Goal: Task Accomplishment & Management: Complete application form

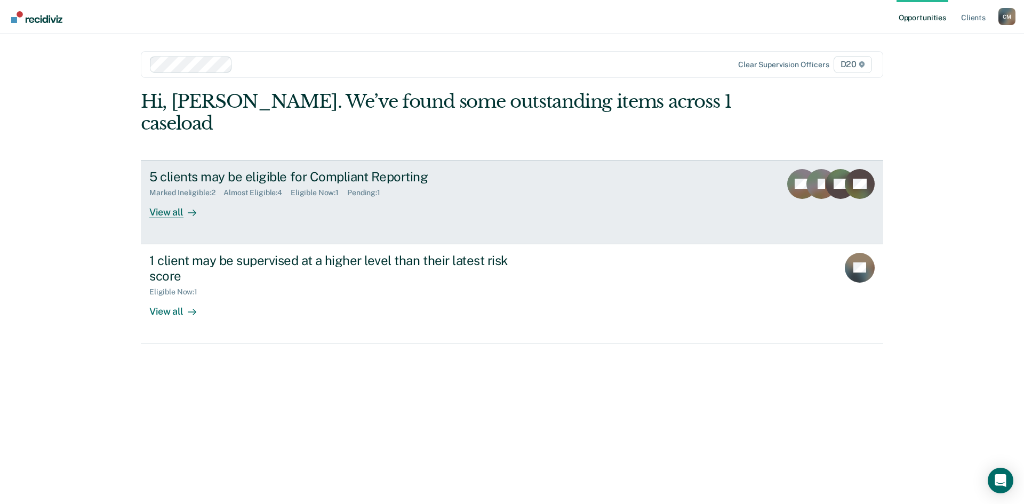
click at [327, 184] on div "Marked Ineligible : 2 Almost Eligible : 4 Eligible Now : 1 Pending : 1" at bounding box center [336, 190] width 374 height 13
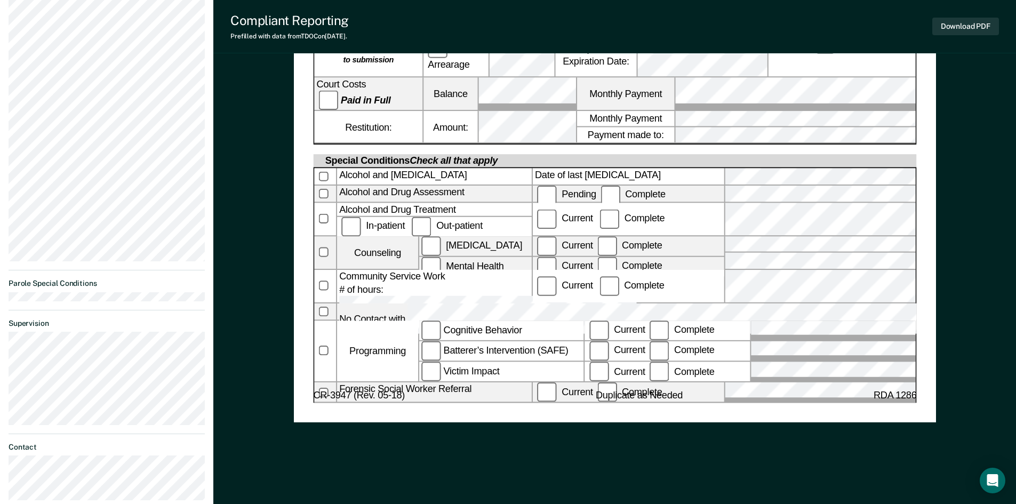
scroll to position [533, 0]
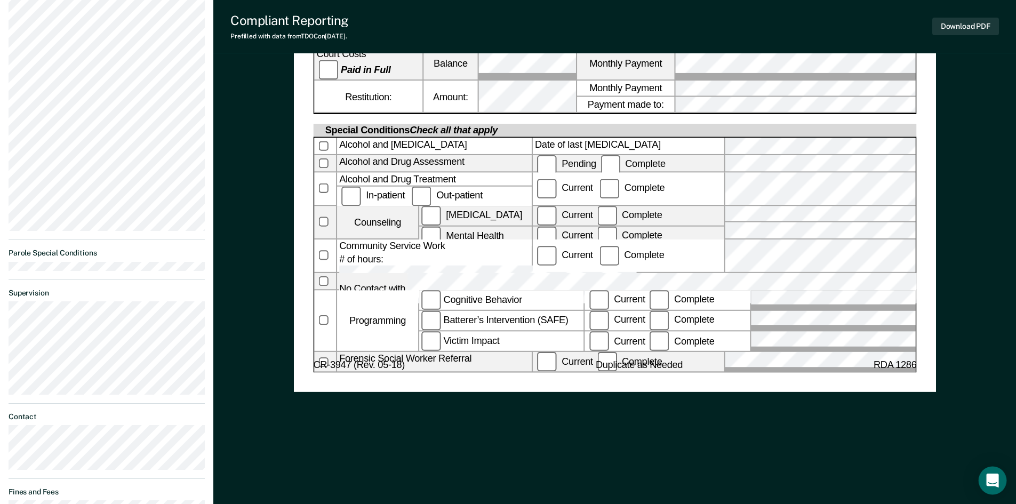
click at [988, 477] on icon "Open Intercom Messenger" at bounding box center [992, 481] width 12 height 14
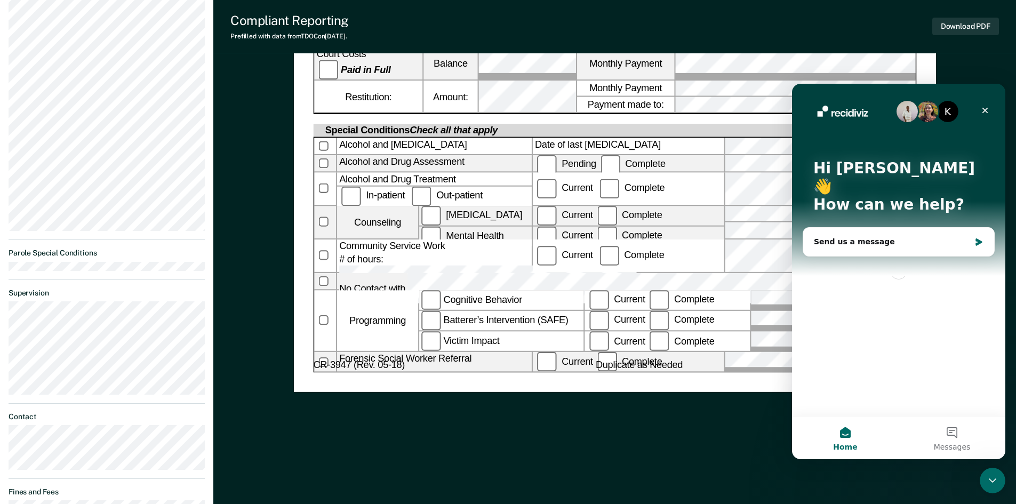
scroll to position [0, 0]
click at [983, 108] on icon "Close" at bounding box center [986, 111] width 6 height 6
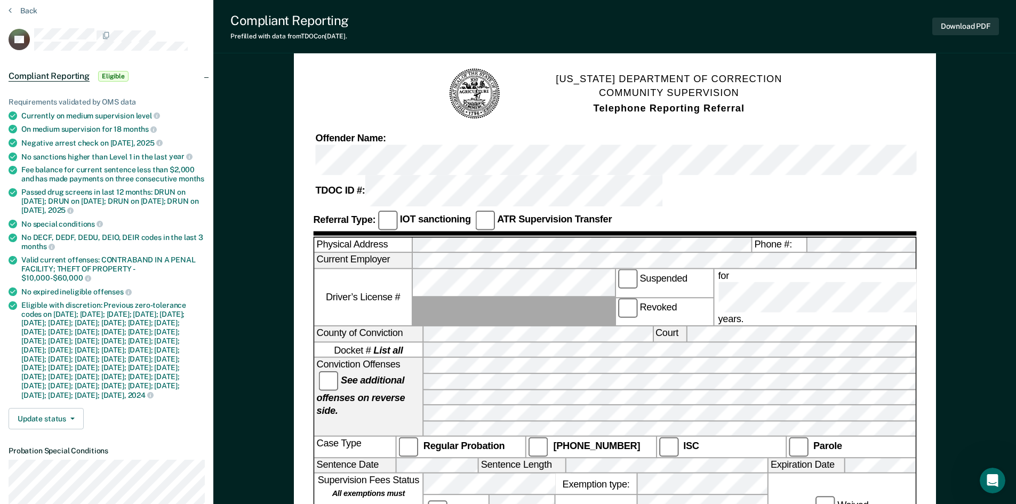
scroll to position [53, 0]
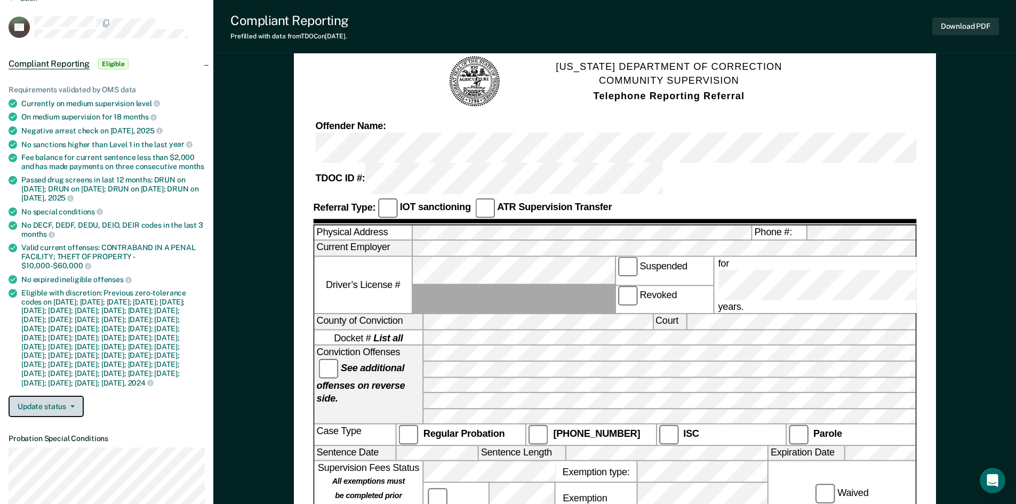
click at [71, 417] on button "Update status" at bounding box center [46, 406] width 75 height 21
click at [70, 408] on icon "button" at bounding box center [72, 406] width 4 height 2
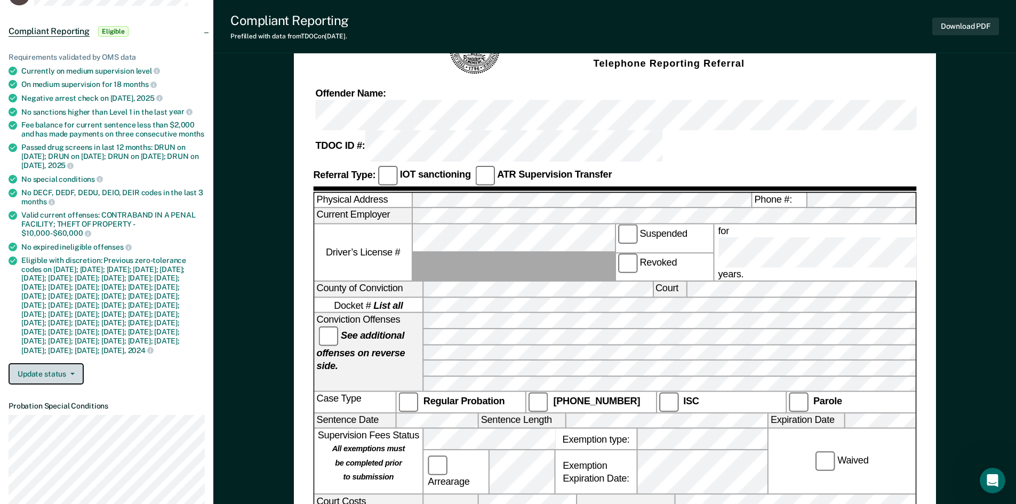
scroll to position [0, 0]
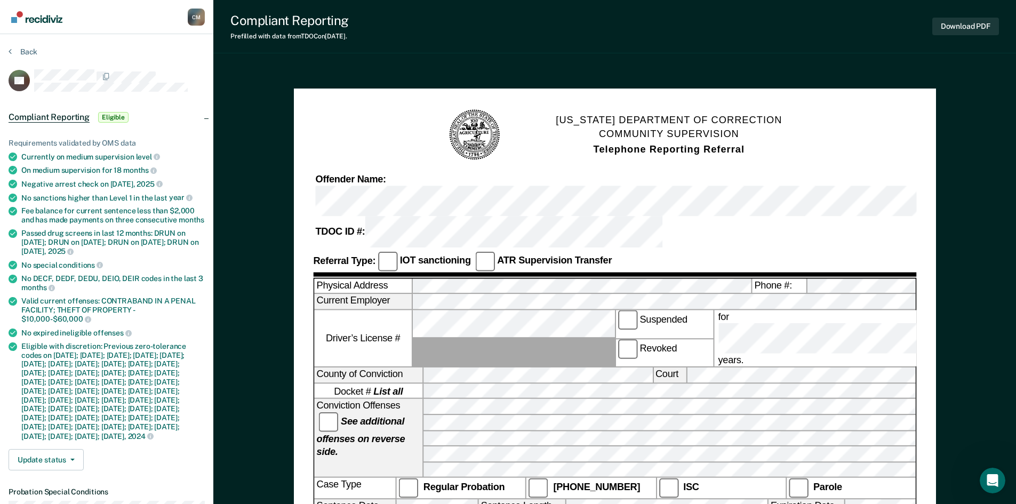
click at [116, 117] on span "Eligible" at bounding box center [113, 117] width 30 height 11
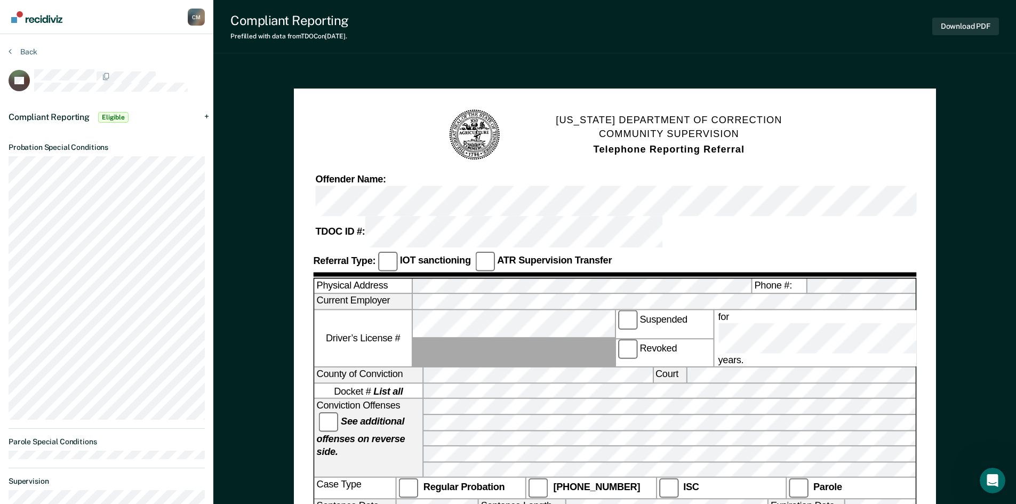
click at [115, 116] on span "Eligible" at bounding box center [113, 117] width 30 height 11
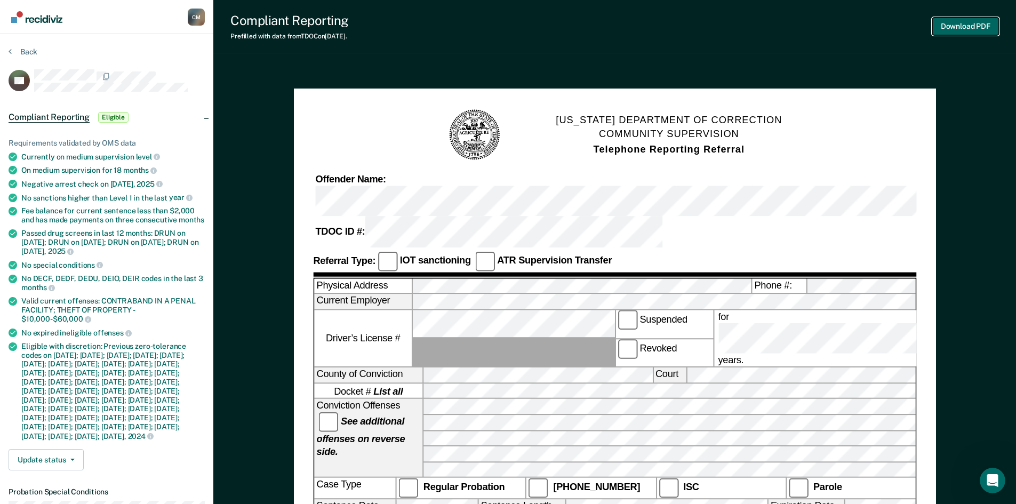
click at [969, 24] on button "Download PDF" at bounding box center [965, 27] width 67 height 18
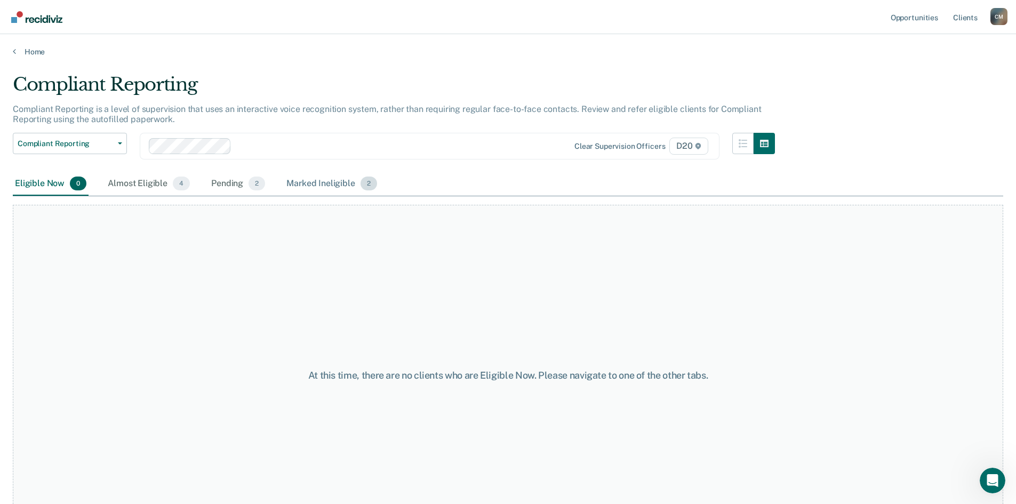
click at [306, 181] on div "Marked Ineligible 2" at bounding box center [331, 183] width 95 height 23
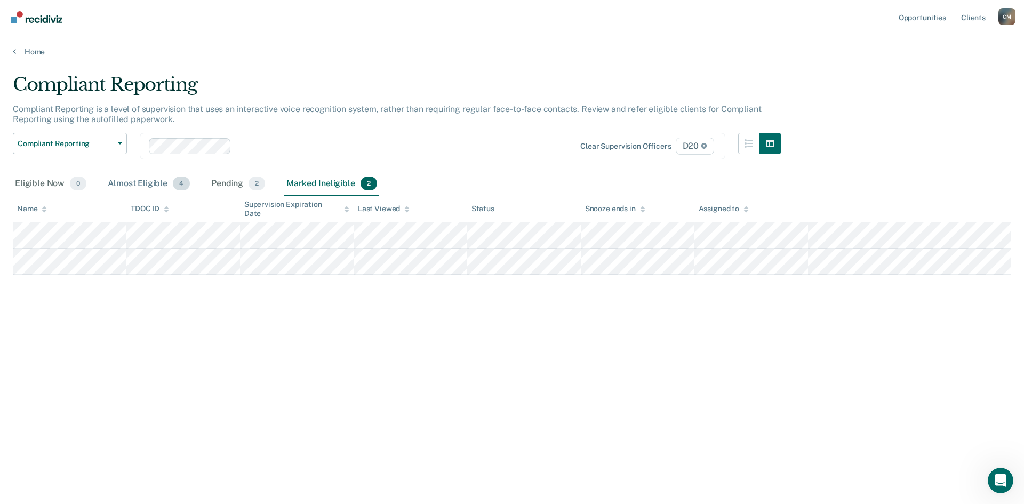
click at [137, 183] on div "Almost Eligible 4" at bounding box center [149, 183] width 86 height 23
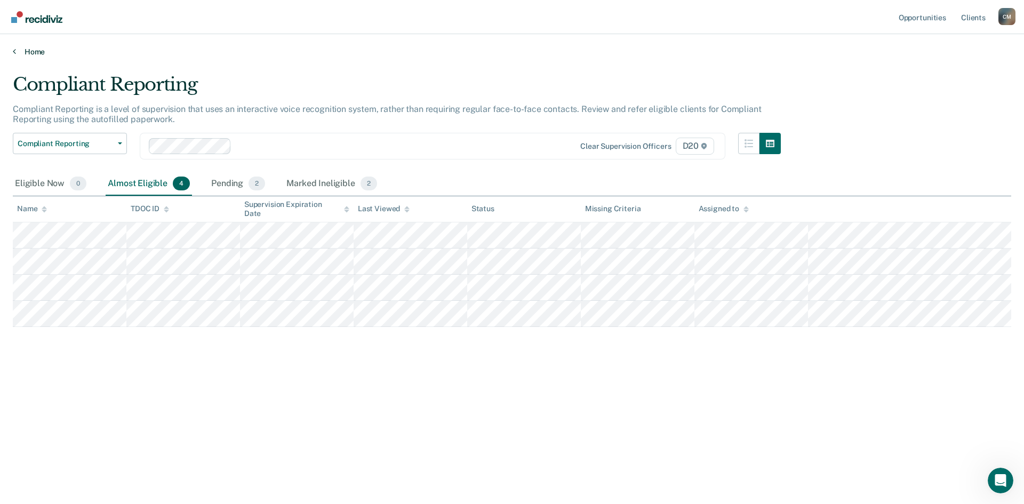
click at [14, 49] on icon at bounding box center [14, 51] width 3 height 9
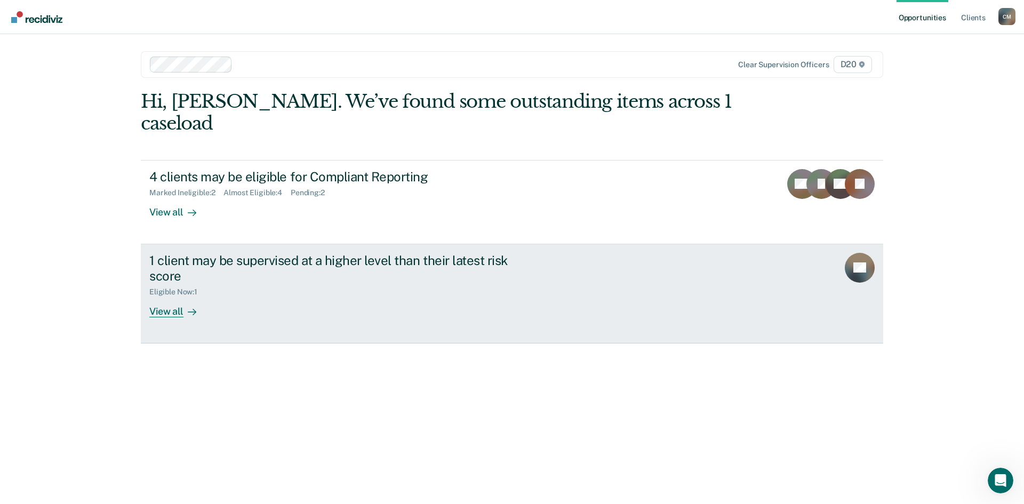
click at [170, 297] on div "View all" at bounding box center [179, 307] width 60 height 21
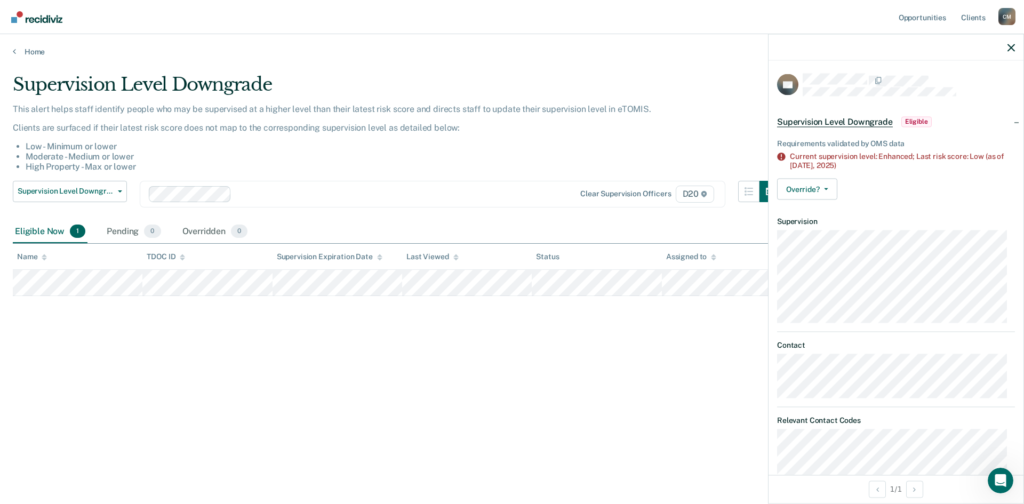
click at [11, 48] on div "Home" at bounding box center [512, 45] width 1024 height 22
click at [17, 52] on link "Home" at bounding box center [512, 52] width 999 height 10
